Goal: Information Seeking & Learning: Learn about a topic

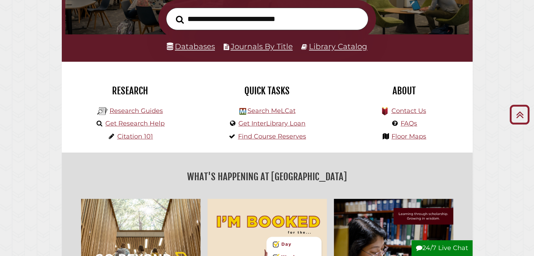
scroll to position [120, 0]
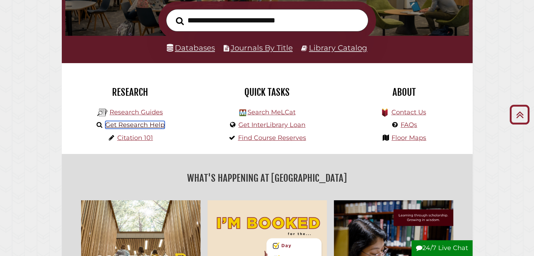
click at [146, 125] on link "Get Research Help" at bounding box center [134, 125] width 59 height 8
click at [150, 113] on link "Research Guides" at bounding box center [136, 112] width 53 height 8
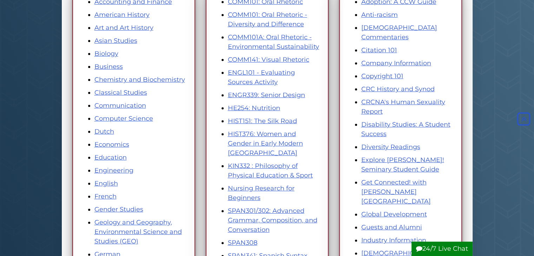
scroll to position [132, 0]
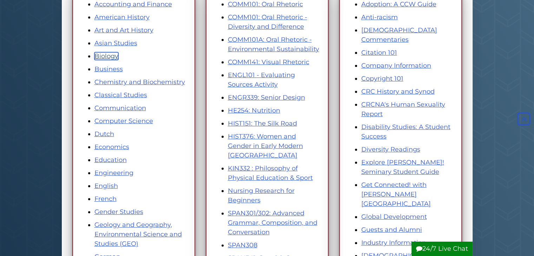
click at [103, 58] on link "Biology" at bounding box center [106, 56] width 24 height 8
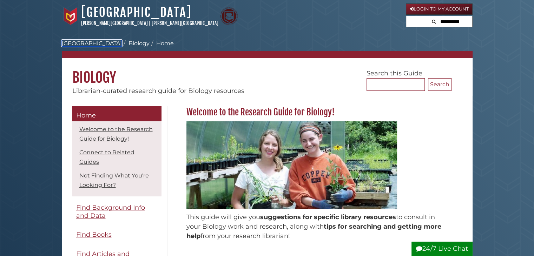
click at [97, 42] on link "[GEOGRAPHIC_DATA]" at bounding box center [92, 43] width 60 height 7
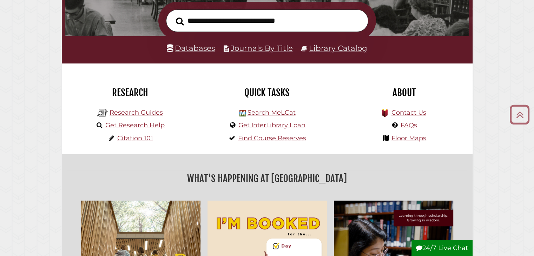
scroll to position [120, 0]
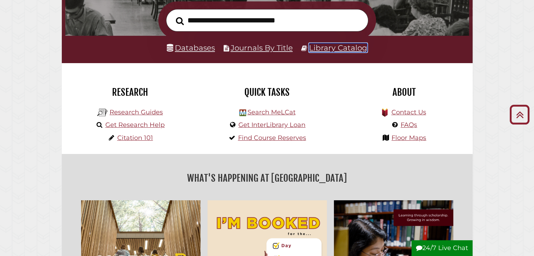
click at [323, 48] on link "Library Catalog" at bounding box center [338, 47] width 58 height 9
